Goal: Task Accomplishment & Management: Complete application form

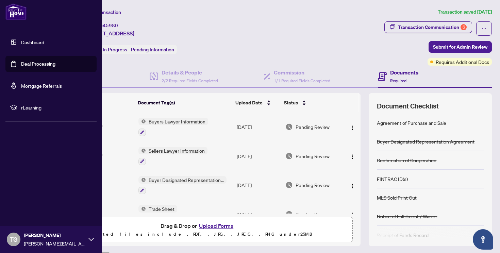
click at [21, 41] on link "Dashboard" at bounding box center [32, 42] width 23 height 6
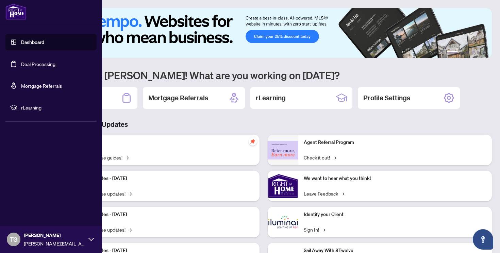
click at [36, 40] on link "Dashboard" at bounding box center [32, 42] width 23 height 6
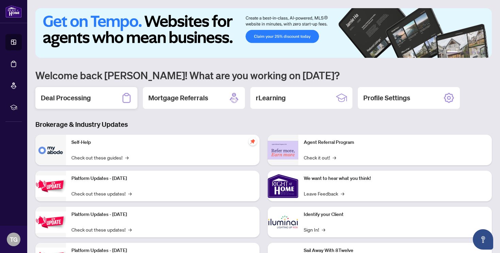
click at [98, 97] on div "Deal Processing" at bounding box center [86, 98] width 102 height 22
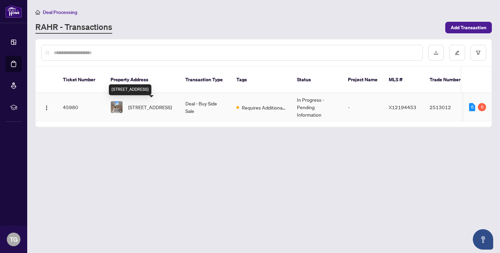
click at [134, 104] on span "[STREET_ADDRESS]" at bounding box center [150, 106] width 44 height 7
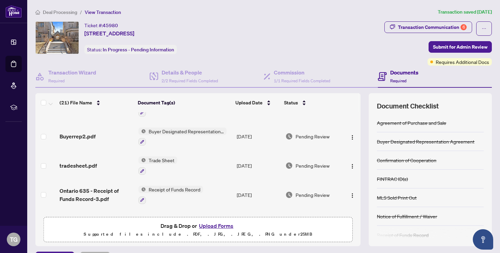
scroll to position [48, 0]
click at [428, 26] on div "Transaction Communication 6" at bounding box center [432, 27] width 69 height 11
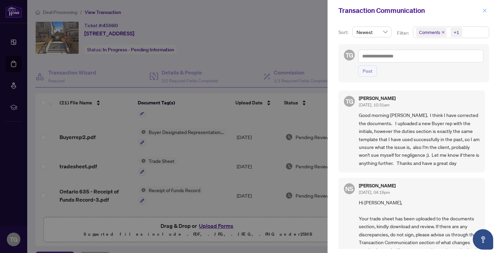
click at [482, 11] on button "button" at bounding box center [484, 10] width 9 height 8
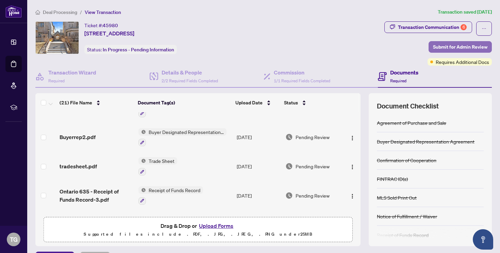
click at [448, 46] on span "Submit for Admin Review" at bounding box center [460, 46] width 54 height 11
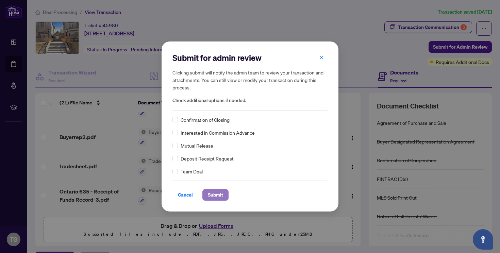
click at [214, 194] on span "Submit" at bounding box center [215, 194] width 15 height 11
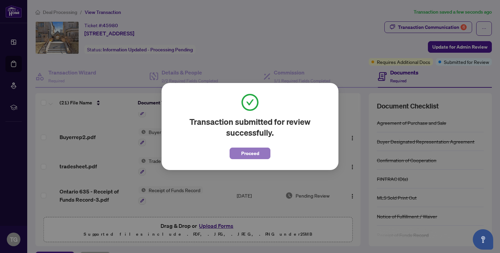
click at [247, 154] on span "Proceed" at bounding box center [250, 153] width 18 height 11
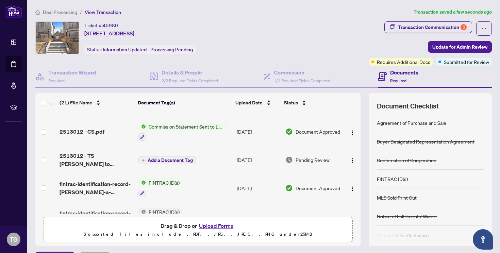
scroll to position [142, 0]
